Goal: Task Accomplishment & Management: Manage account settings

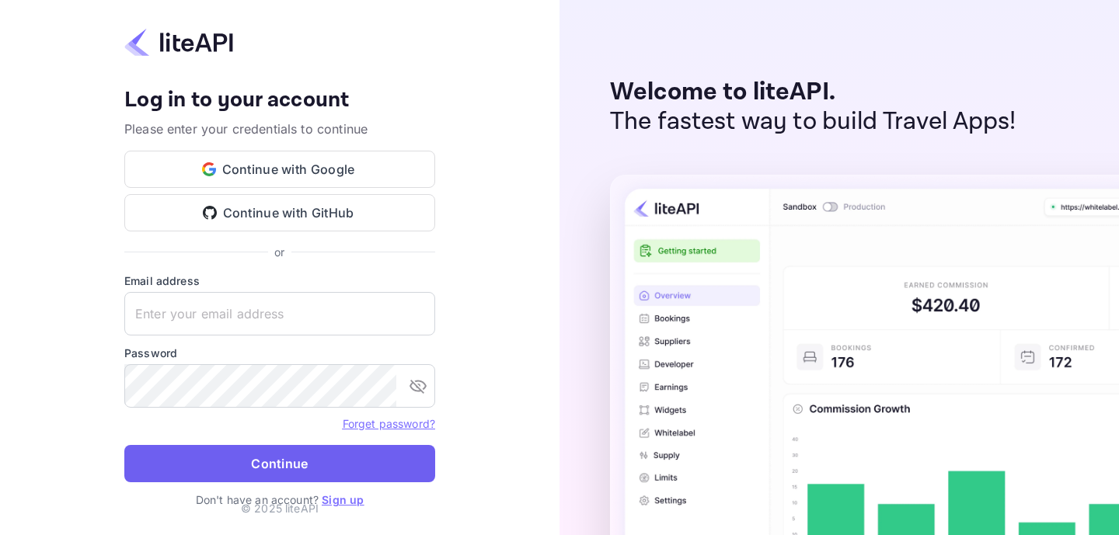
type input "eduardo@centaurosolutions.com"
click at [273, 465] on button "Continue" at bounding box center [279, 463] width 311 height 37
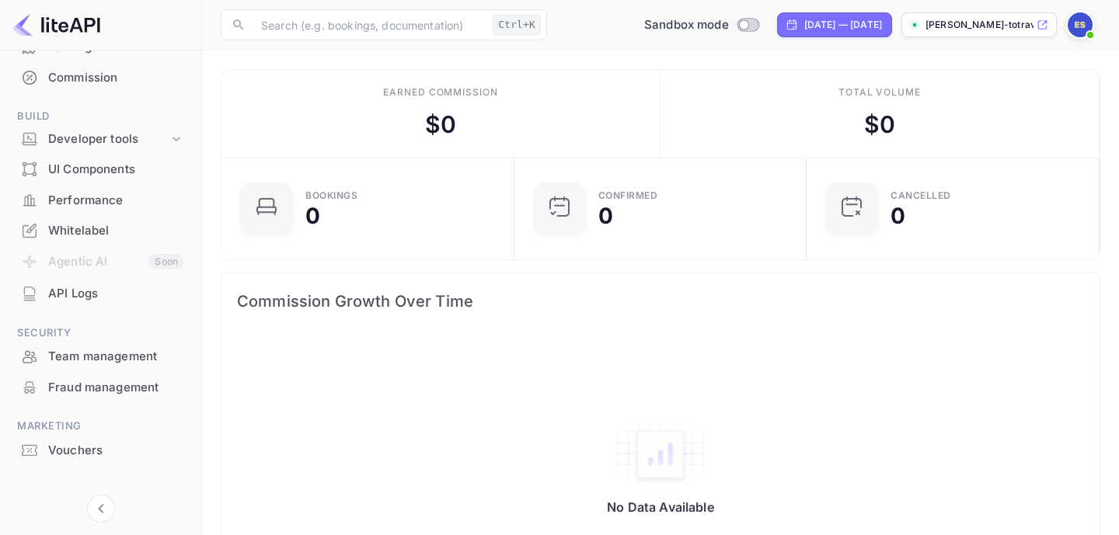
scroll to position [213, 0]
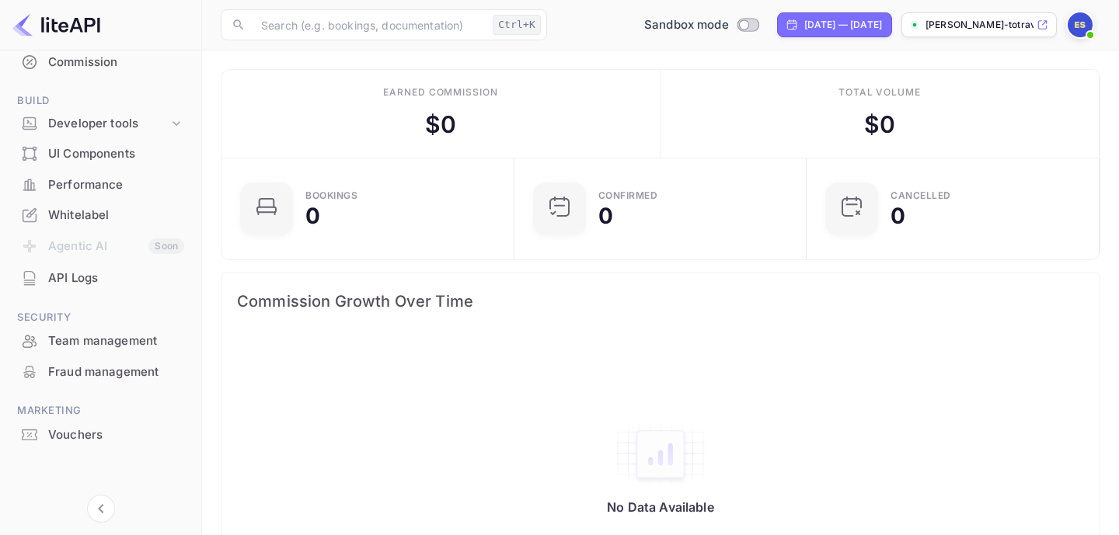
click at [86, 214] on div "Whitelabel" at bounding box center [116, 216] width 136 height 18
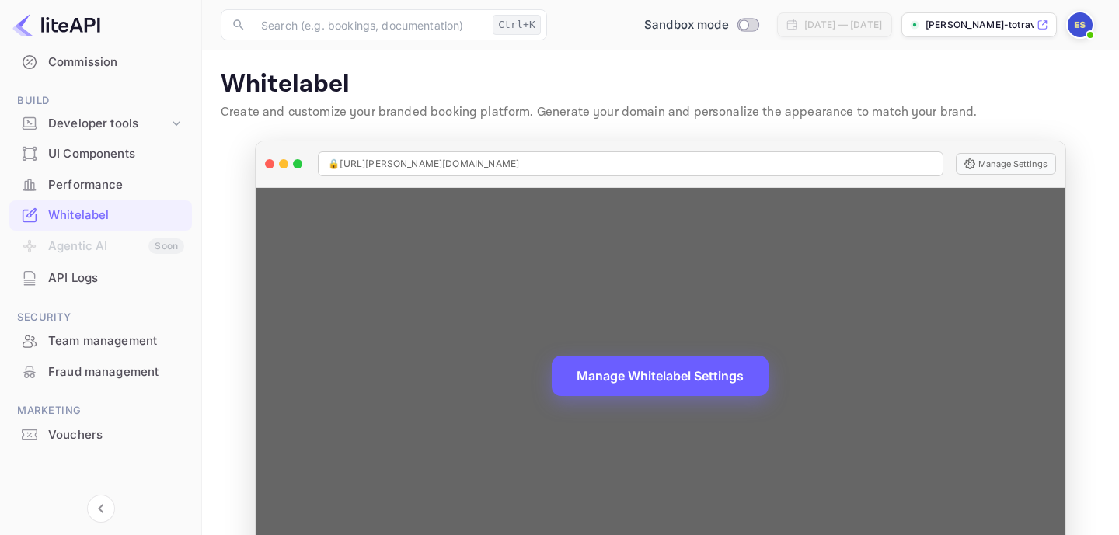
click at [683, 386] on button "Manage Whitelabel Settings" at bounding box center [660, 376] width 217 height 40
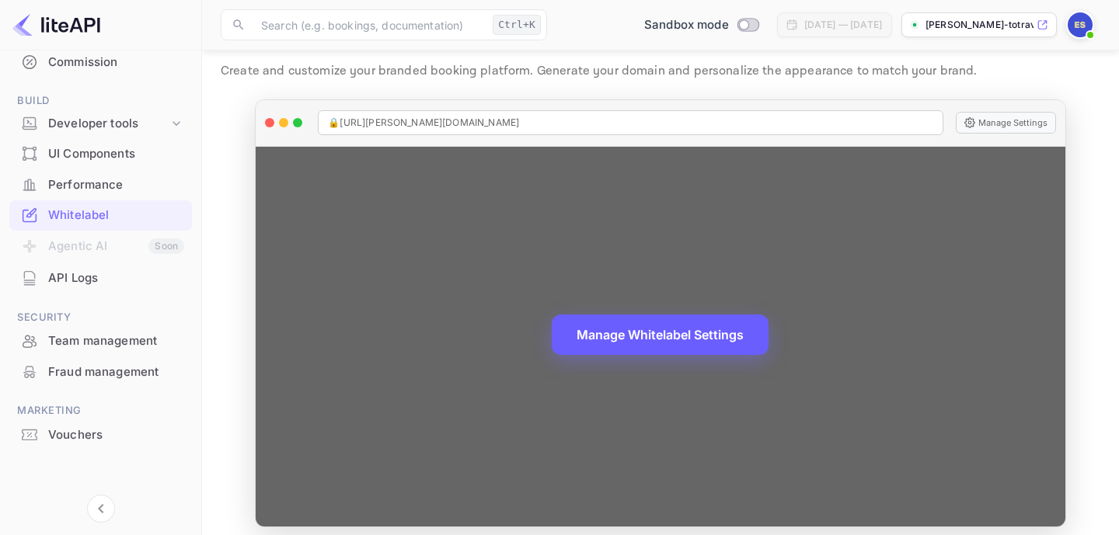
scroll to position [51, 0]
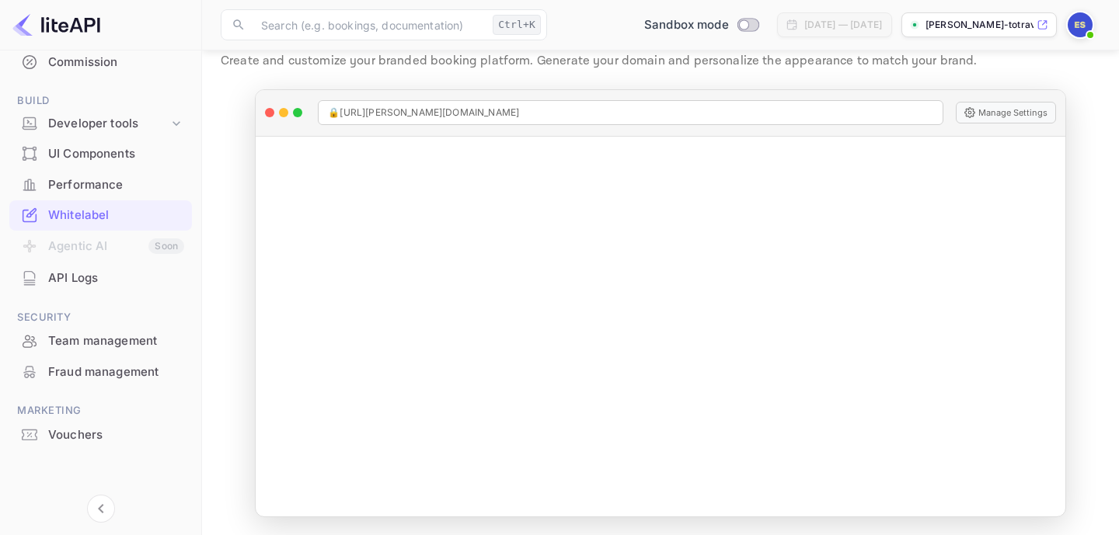
click at [75, 68] on div "Commission" at bounding box center [116, 63] width 136 height 18
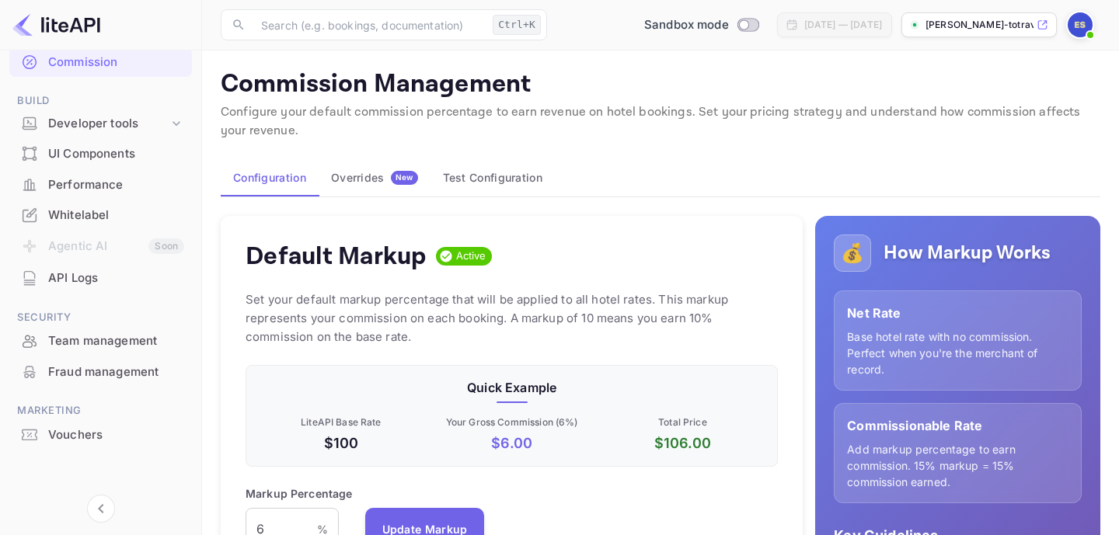
scroll to position [276, 532]
click at [379, 183] on div "Overrides New" at bounding box center [374, 178] width 87 height 14
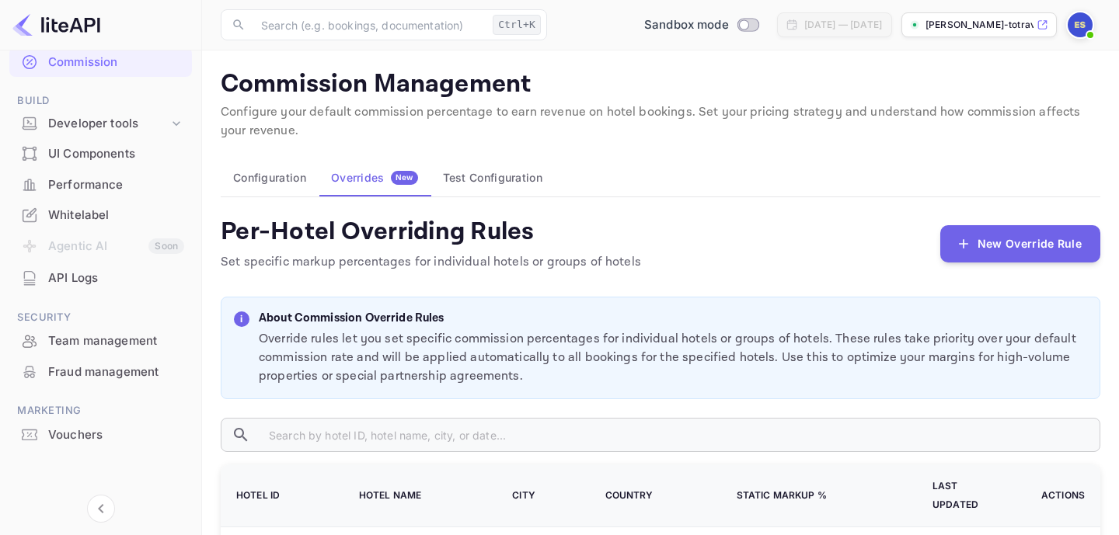
click at [68, 64] on div "Commission" at bounding box center [116, 63] width 136 height 18
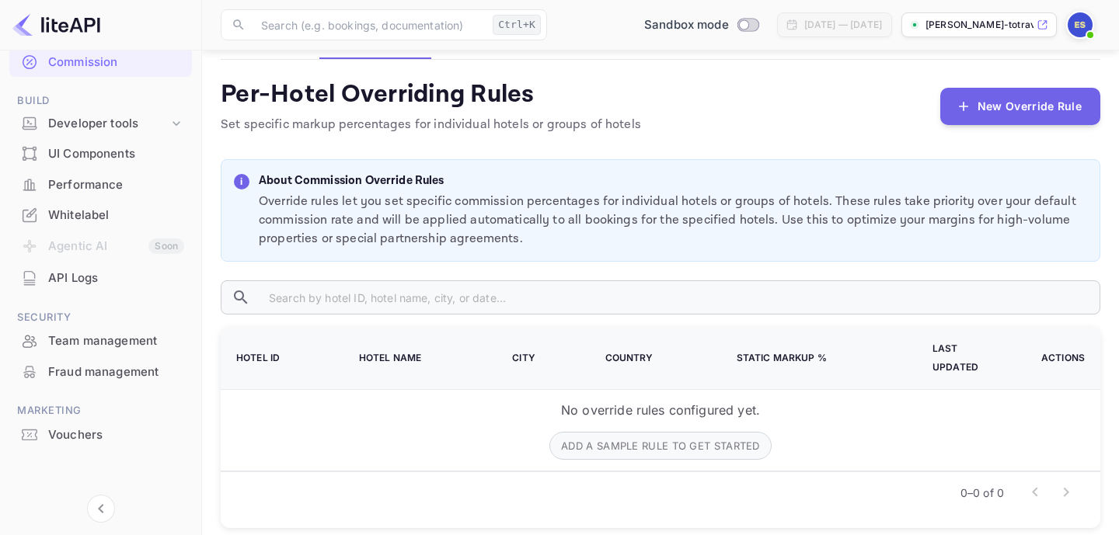
click at [64, 34] on img at bounding box center [56, 24] width 88 height 25
click at [57, 21] on img at bounding box center [56, 24] width 88 height 25
